Goal: Transaction & Acquisition: Download file/media

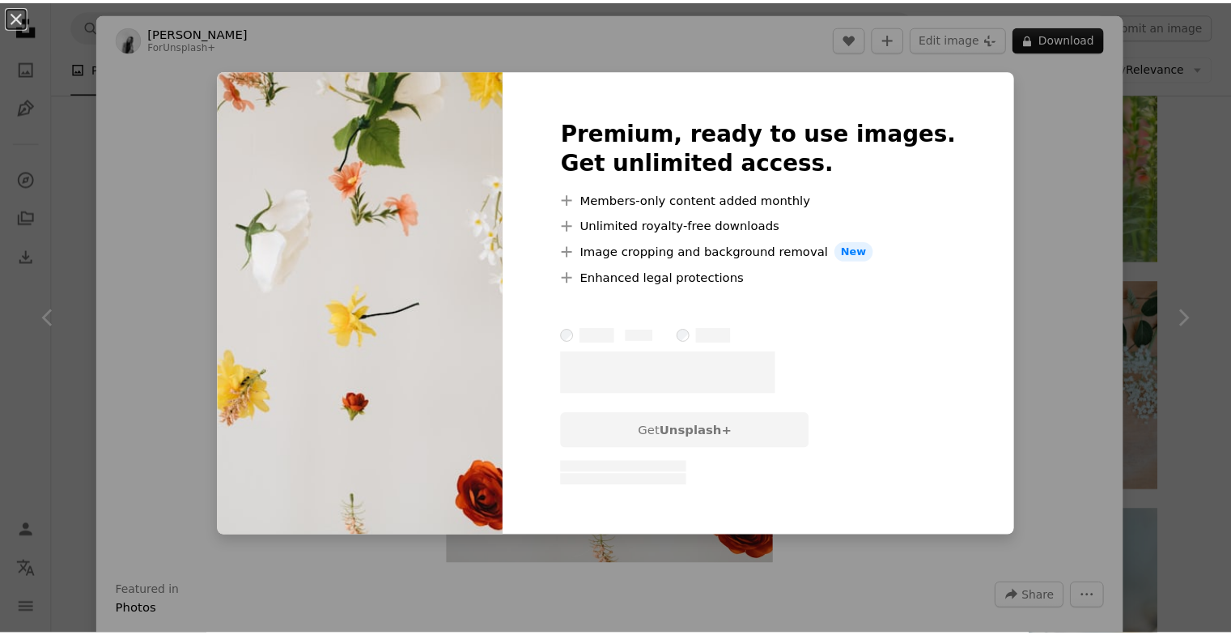
scroll to position [5343, 0]
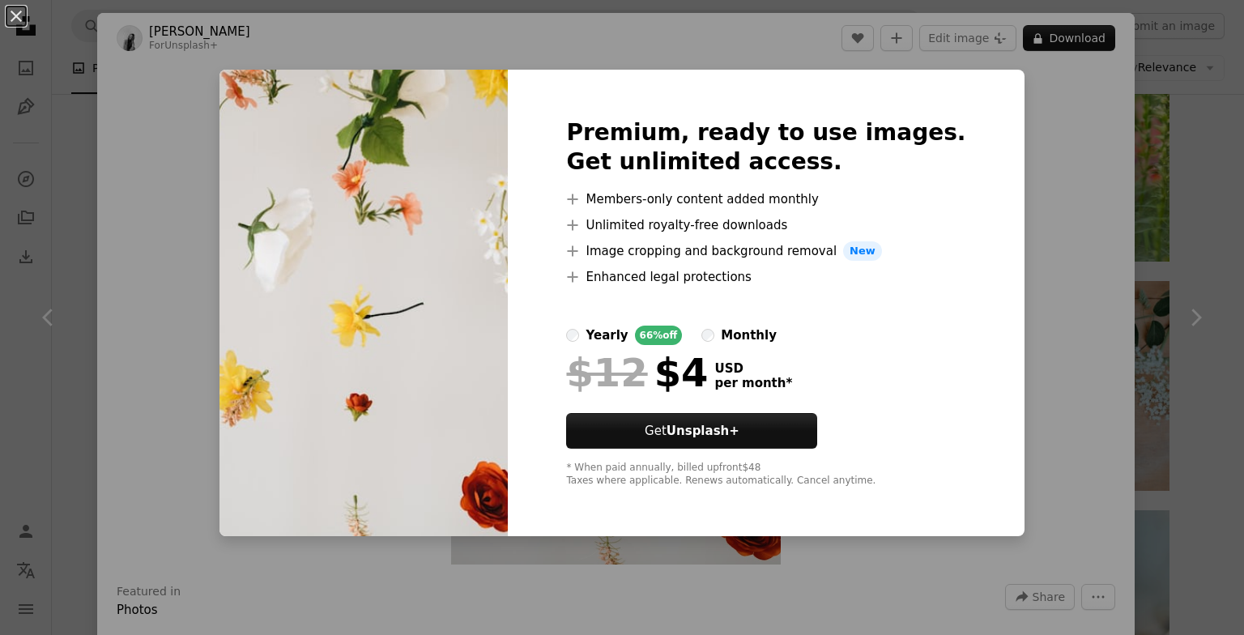
click at [1112, 205] on div "An X shape Premium, ready to use images. Get unlimited access. A plus sign Memb…" at bounding box center [622, 317] width 1244 height 635
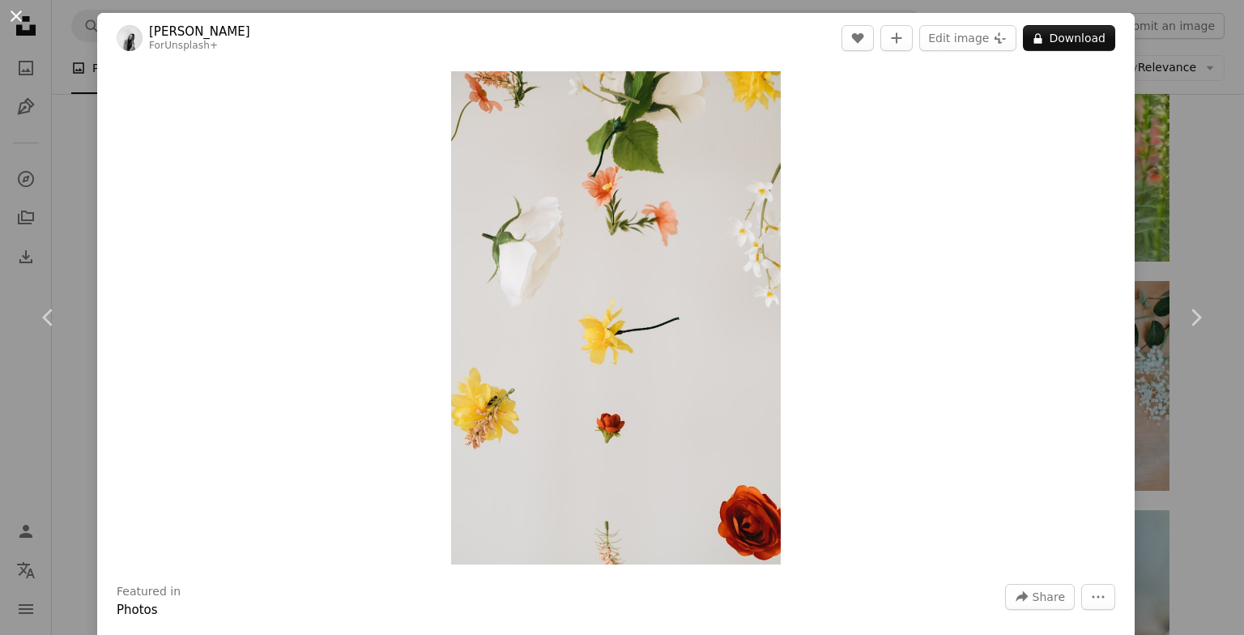
click at [11, 23] on button "An X shape" at bounding box center [15, 15] width 19 height 19
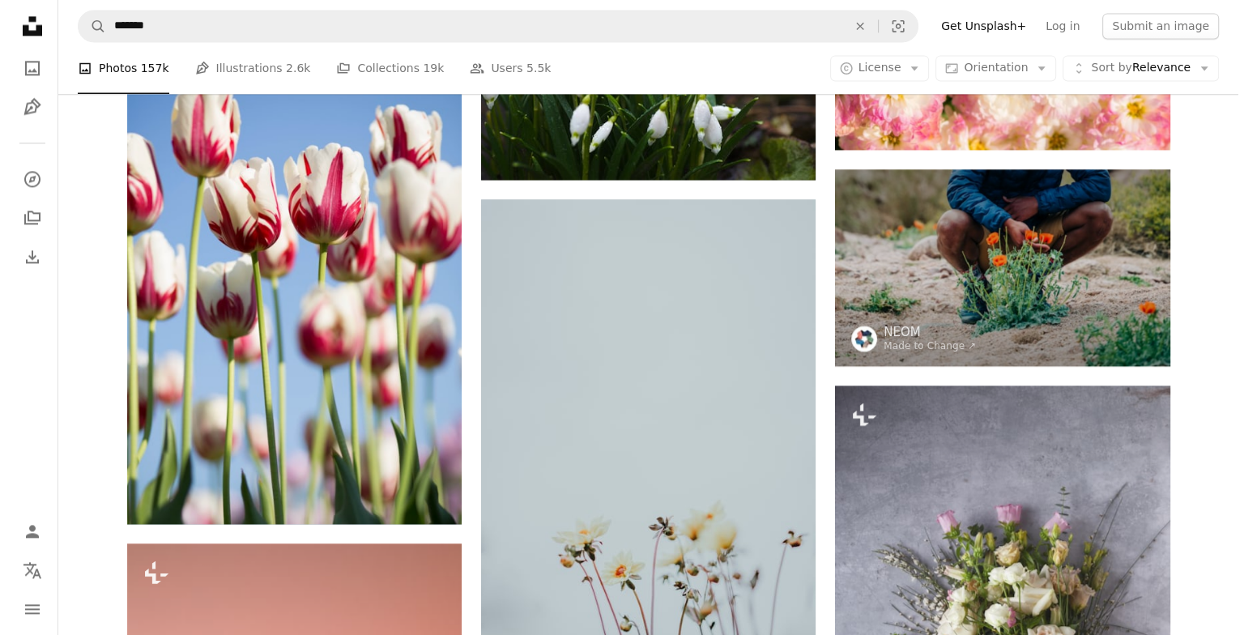
scroll to position [2348, 0]
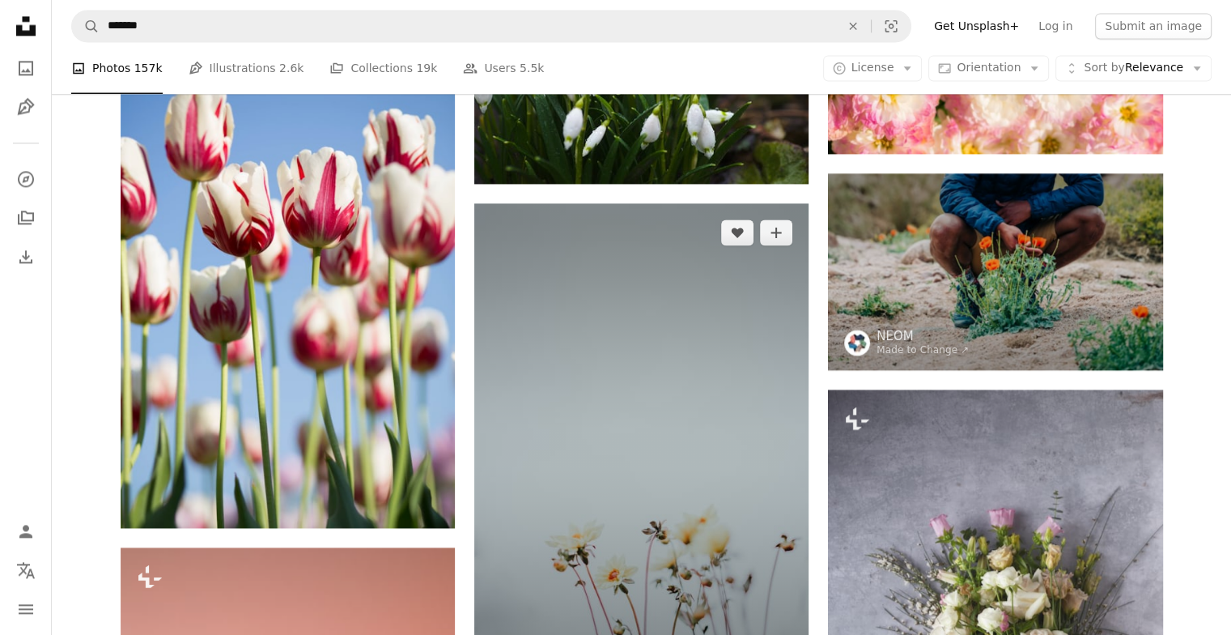
click at [693, 379] on img at bounding box center [641, 454] width 334 height 502
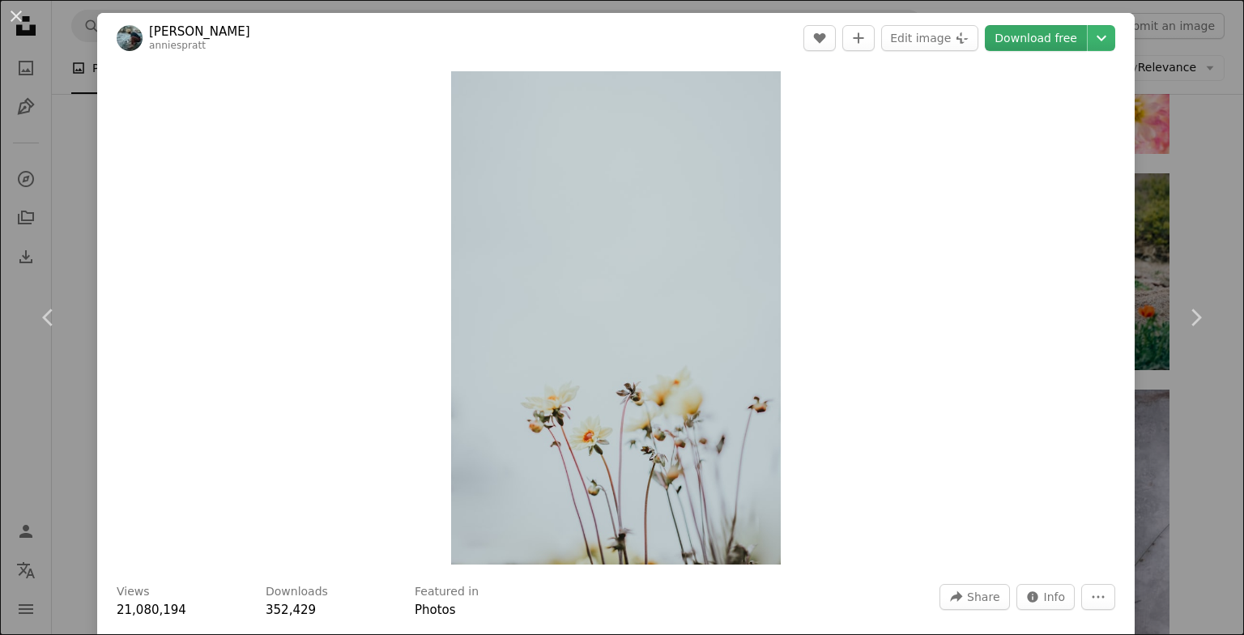
click at [1046, 32] on link "Download free" at bounding box center [1035, 38] width 102 height 26
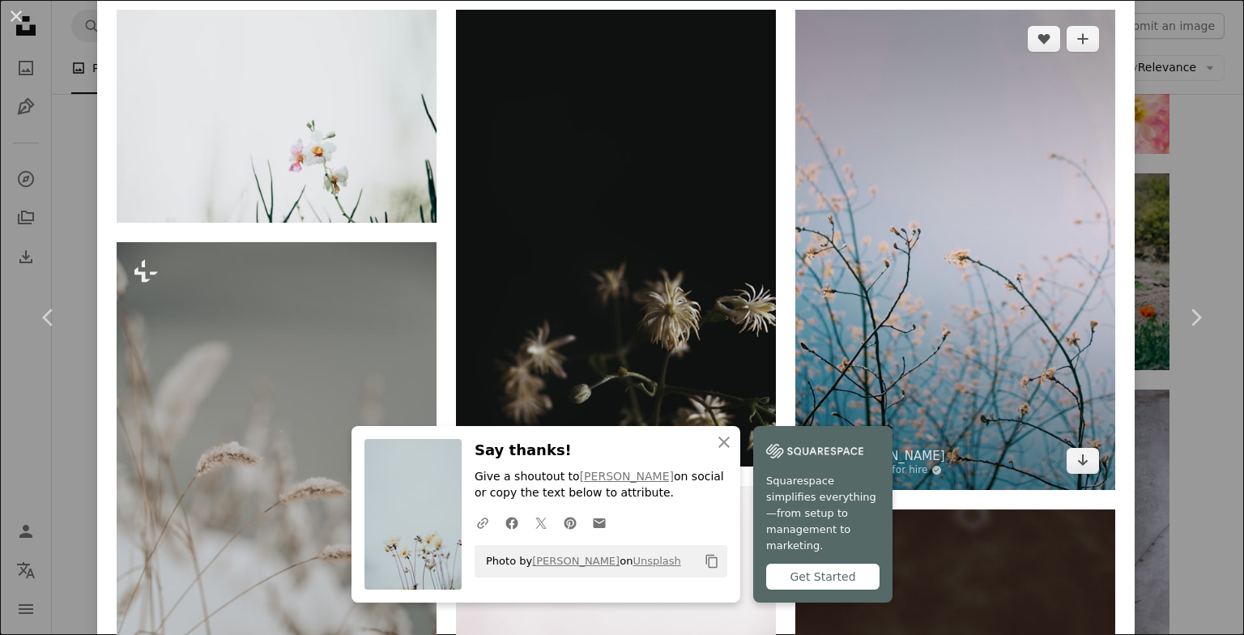
scroll to position [1214, 0]
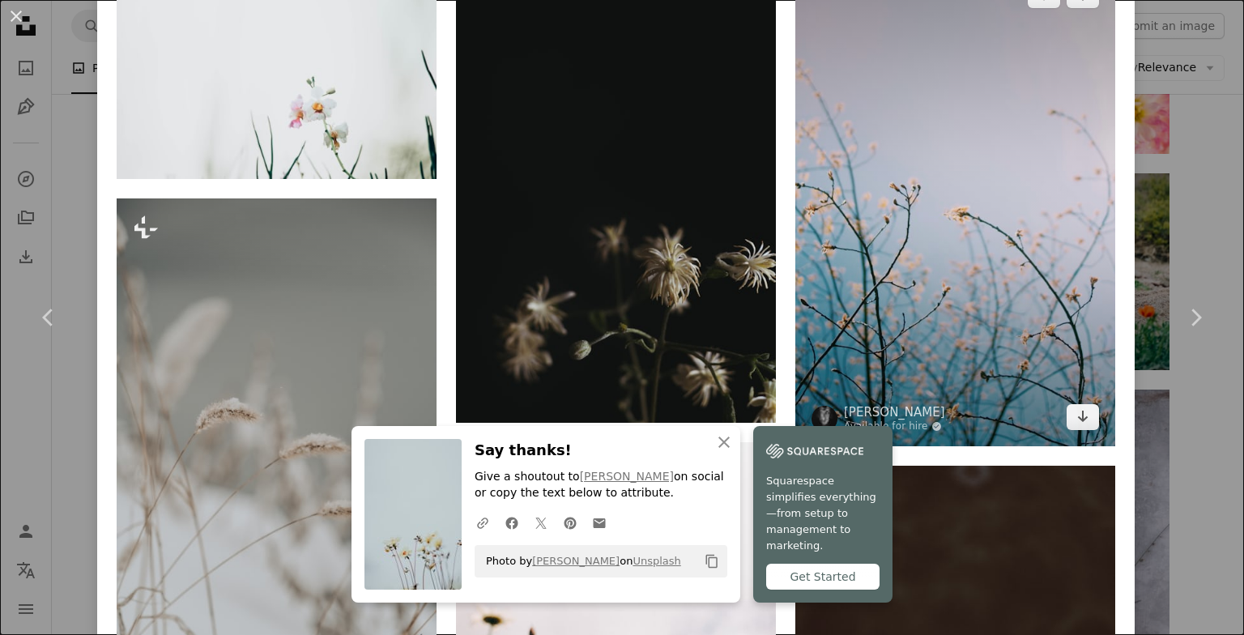
click at [1046, 350] on img at bounding box center [955, 206] width 320 height 480
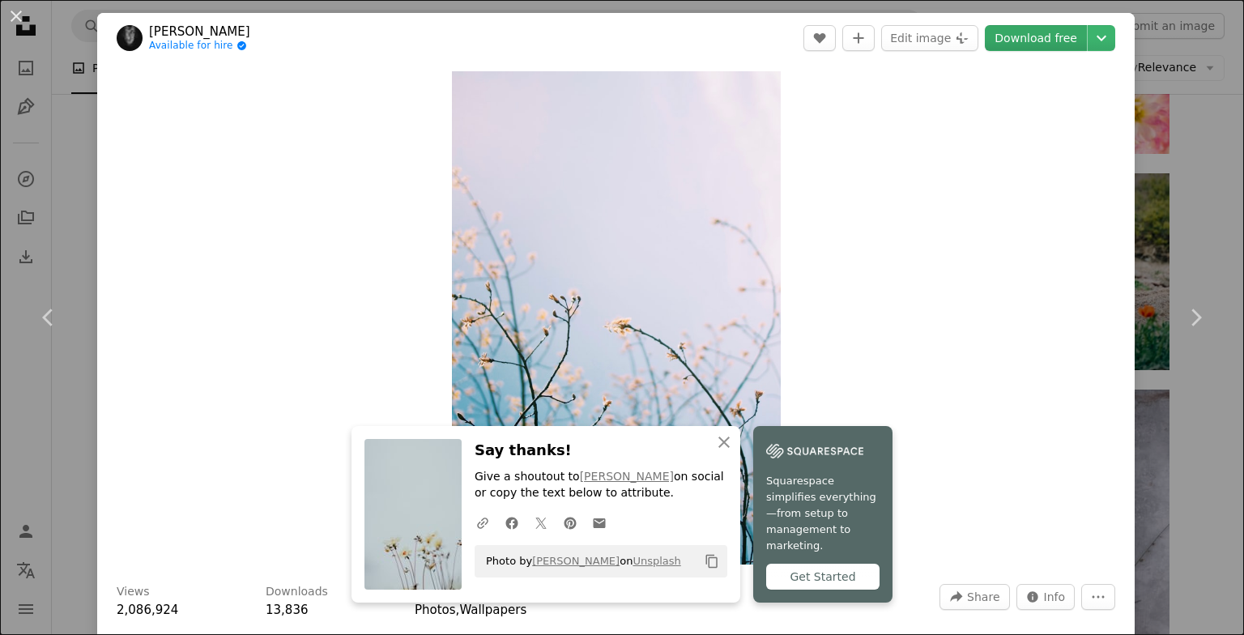
click at [1033, 39] on link "Download free" at bounding box center [1035, 38] width 102 height 26
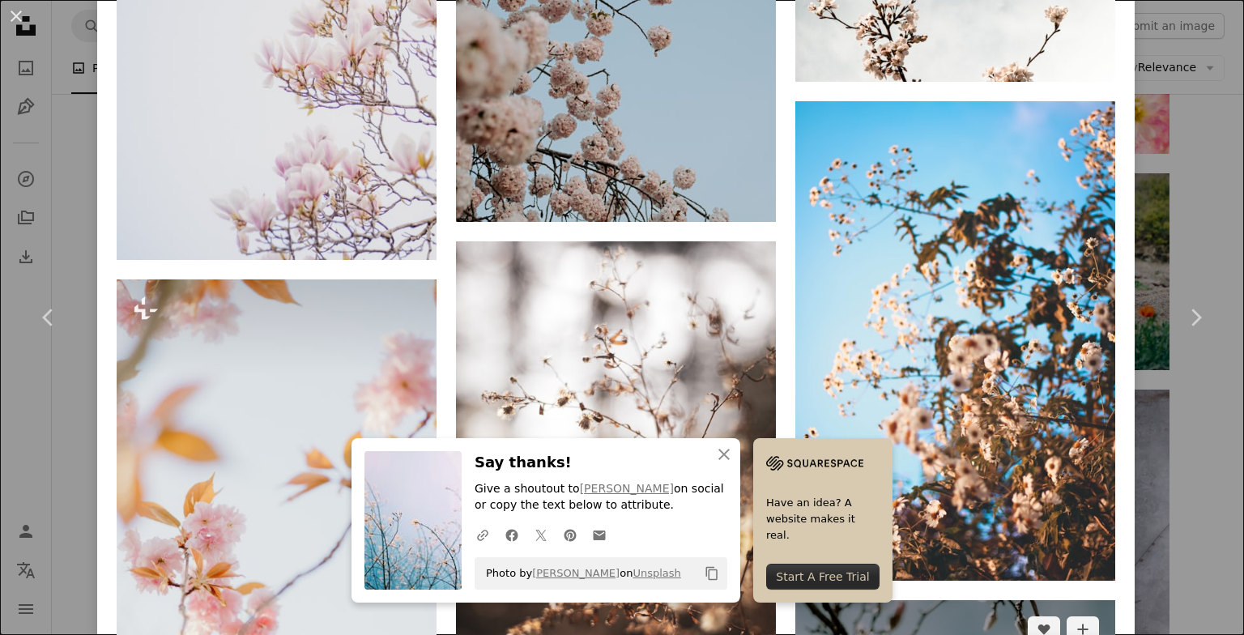
scroll to position [3319, 0]
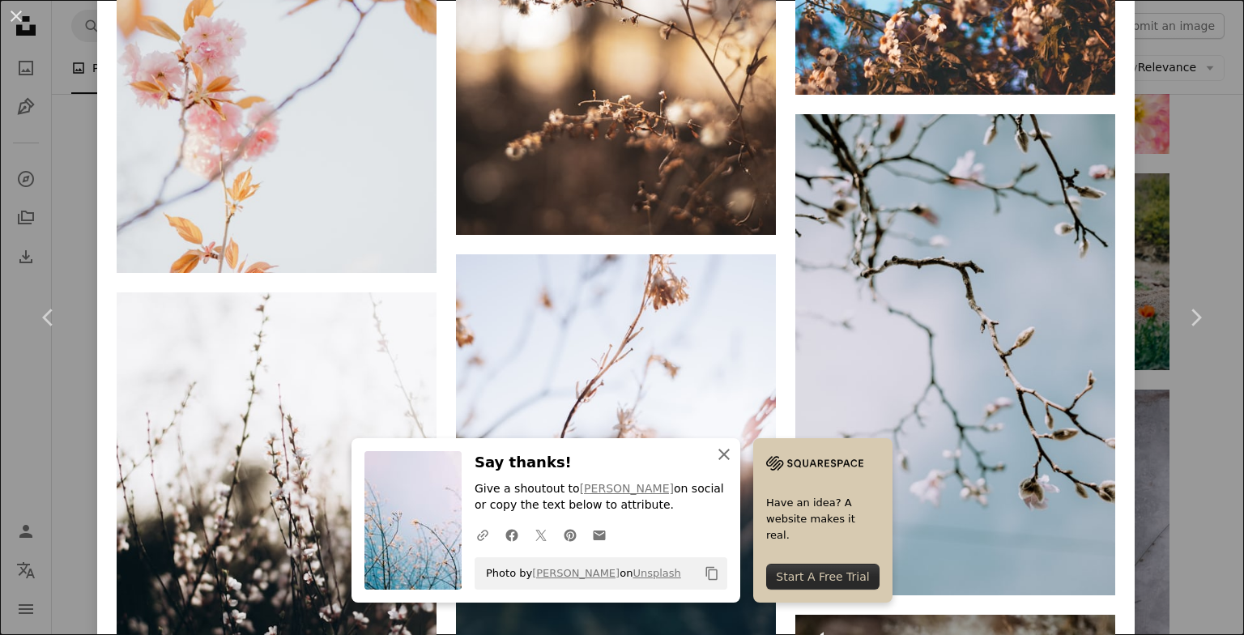
click at [714, 452] on icon "An X shape" at bounding box center [723, 453] width 19 height 19
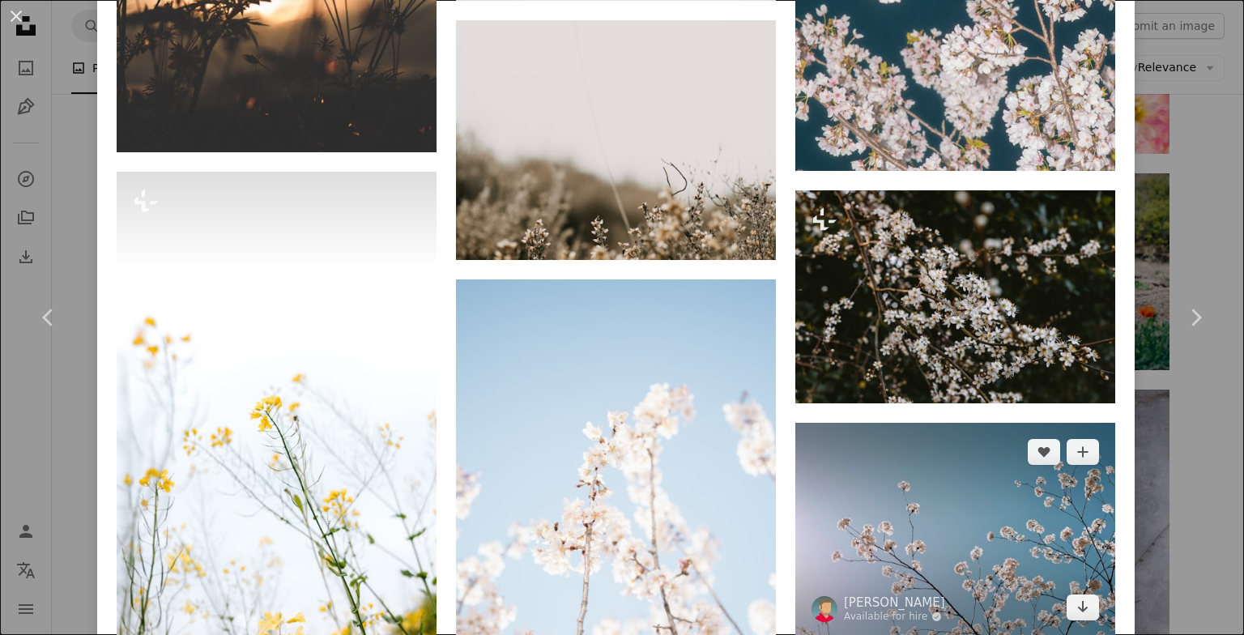
scroll to position [6603, 0]
